Goal: Navigation & Orientation: Understand site structure

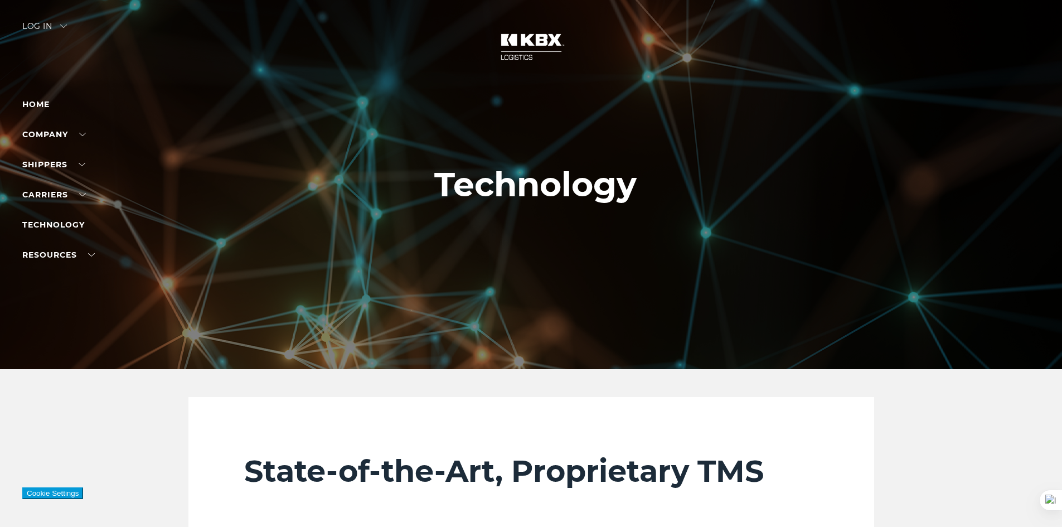
click at [441, 257] on div at bounding box center [535, 184] width 1070 height 369
